Goal: Find contact information: Find contact information

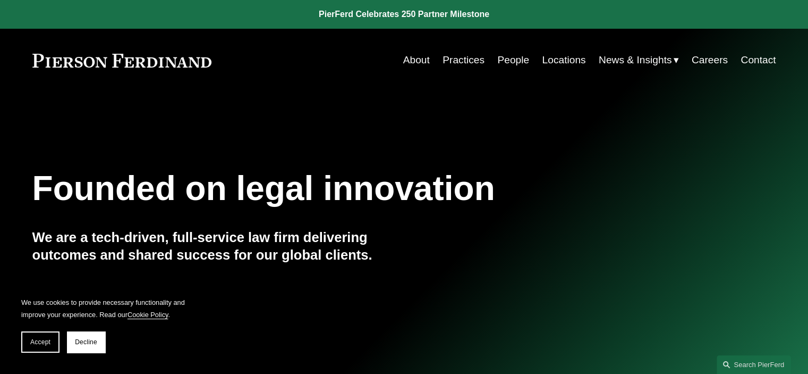
click at [574, 63] on link "Locations" at bounding box center [564, 60] width 44 height 20
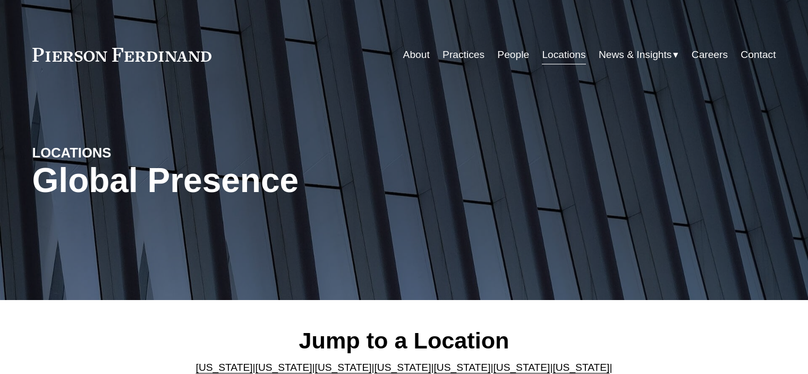
scroll to position [159, 0]
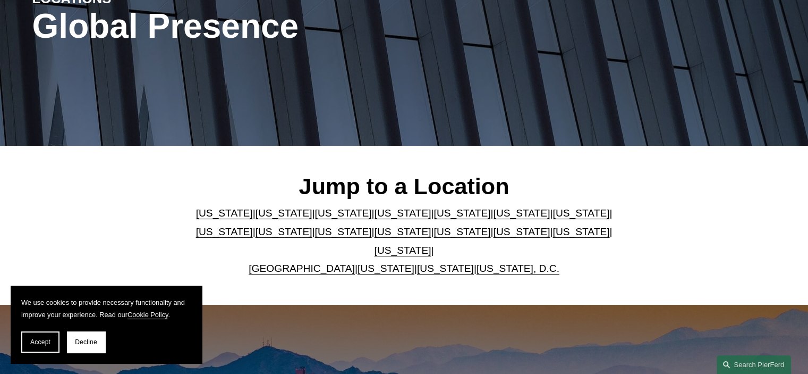
click at [201, 216] on link "Arizona" at bounding box center [224, 212] width 57 height 11
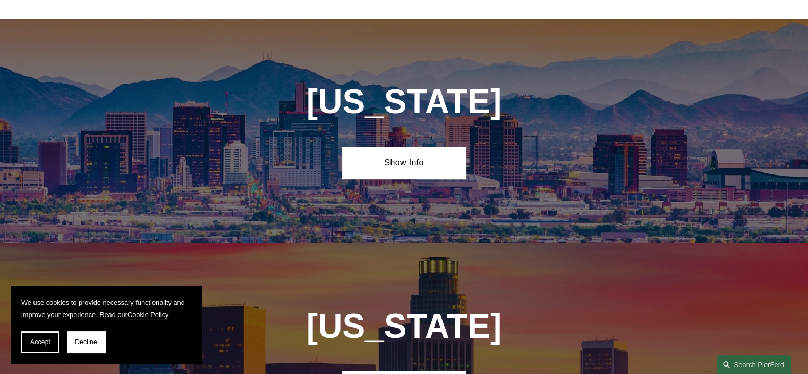
scroll to position [455, 0]
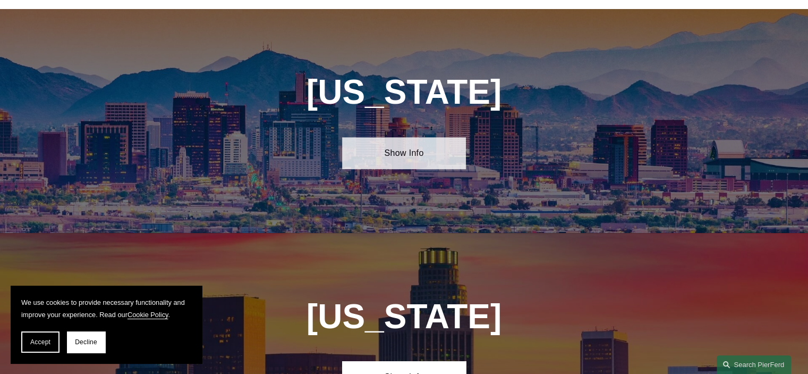
click at [432, 144] on link "Show Info" at bounding box center [404, 153] width 124 height 32
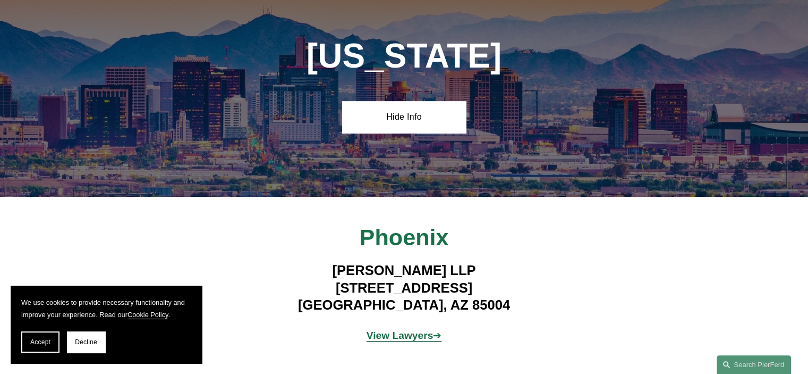
scroll to position [561, 0]
